Goal: Transaction & Acquisition: Book appointment/travel/reservation

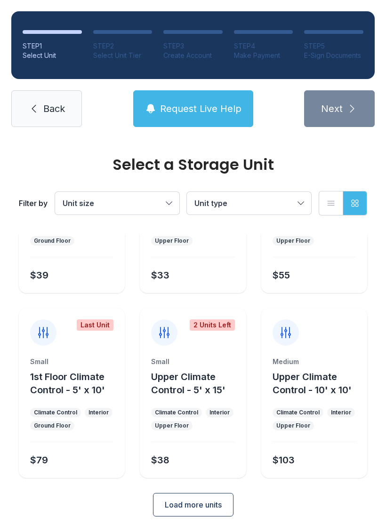
scroll to position [112, 0]
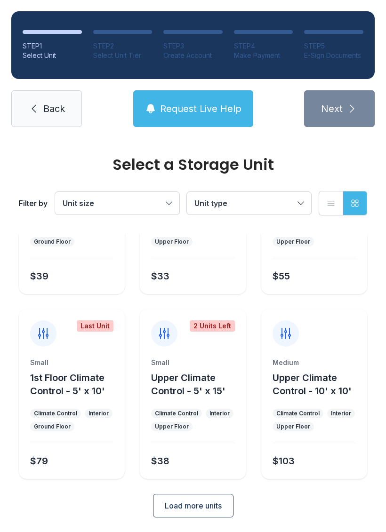
click at [212, 357] on div "2 Units Left Small Upper Climate Control - 5' x 15' Climate Control Interior Up…" at bounding box center [193, 394] width 106 height 170
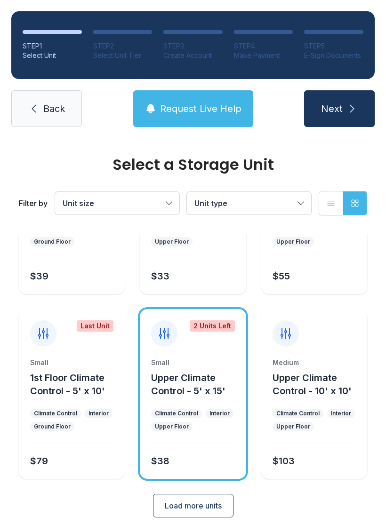
click at [344, 105] on button "Next" at bounding box center [339, 108] width 71 height 37
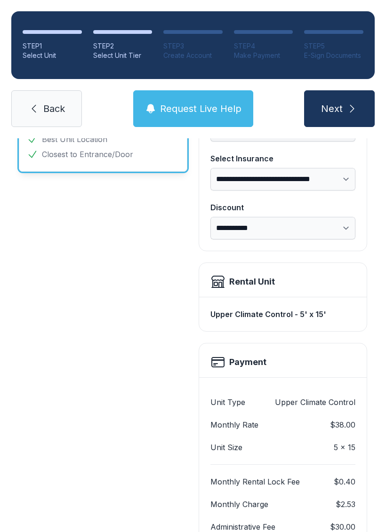
scroll to position [127, 0]
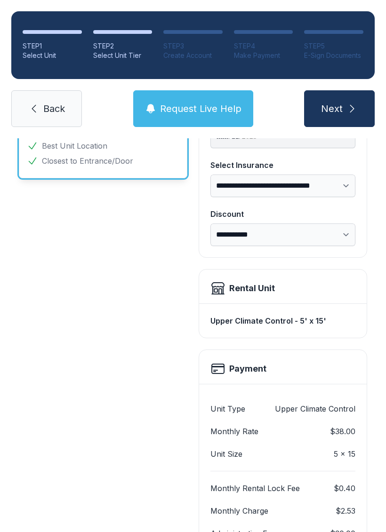
click at [250, 288] on div "Rental Unit" at bounding box center [252, 288] width 46 height 13
click at [248, 322] on div "Upper Climate Control - 5' x 15'" at bounding box center [282, 321] width 145 height 19
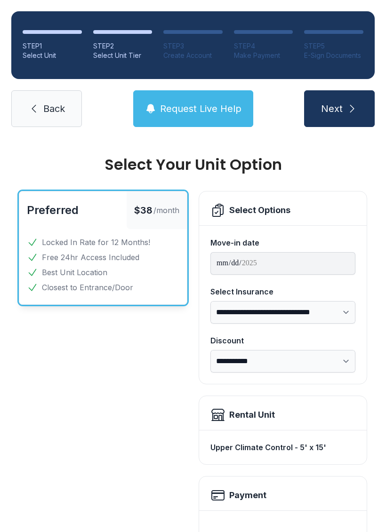
scroll to position [0, 0]
click at [39, 101] on link "Back" at bounding box center [46, 108] width 71 height 37
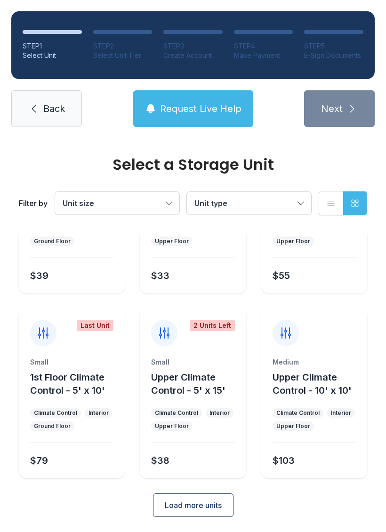
scroll to position [112, 0]
click at [51, 97] on link "Back" at bounding box center [46, 108] width 71 height 37
